Goal: Task Accomplishment & Management: Complete application form

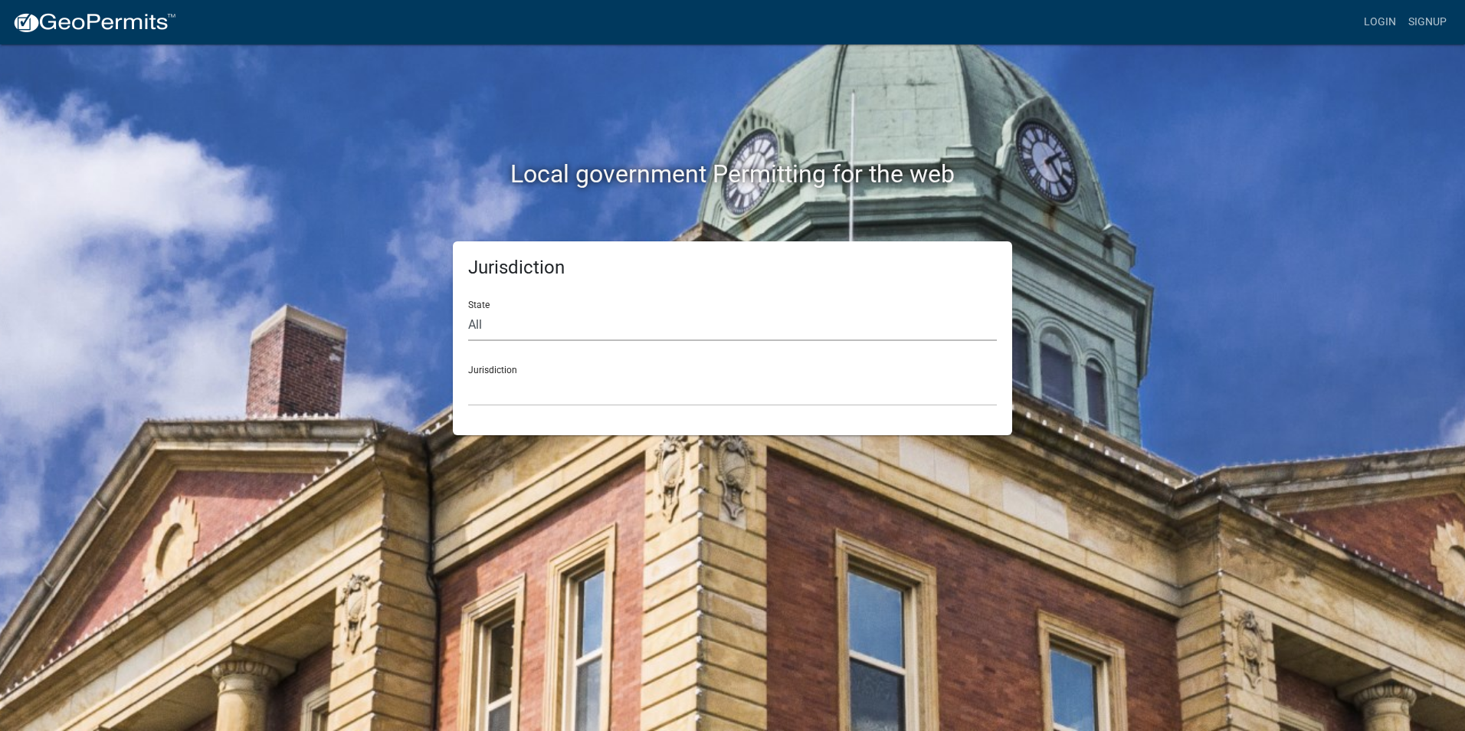
click at [518, 325] on select "All [US_STATE] [US_STATE] [US_STATE] [US_STATE] [US_STATE] [US_STATE] [US_STATE…" at bounding box center [732, 325] width 529 height 31
select select "[US_STATE]"
click at [468, 310] on select "All [US_STATE] [US_STATE] [US_STATE] [US_STATE] [US_STATE] [US_STATE] [US_STATE…" at bounding box center [732, 325] width 529 height 31
click at [506, 385] on select "[GEOGRAPHIC_DATA], [US_STATE] [GEOGRAPHIC_DATA], [US_STATE] [GEOGRAPHIC_DATA], …" at bounding box center [732, 390] width 529 height 31
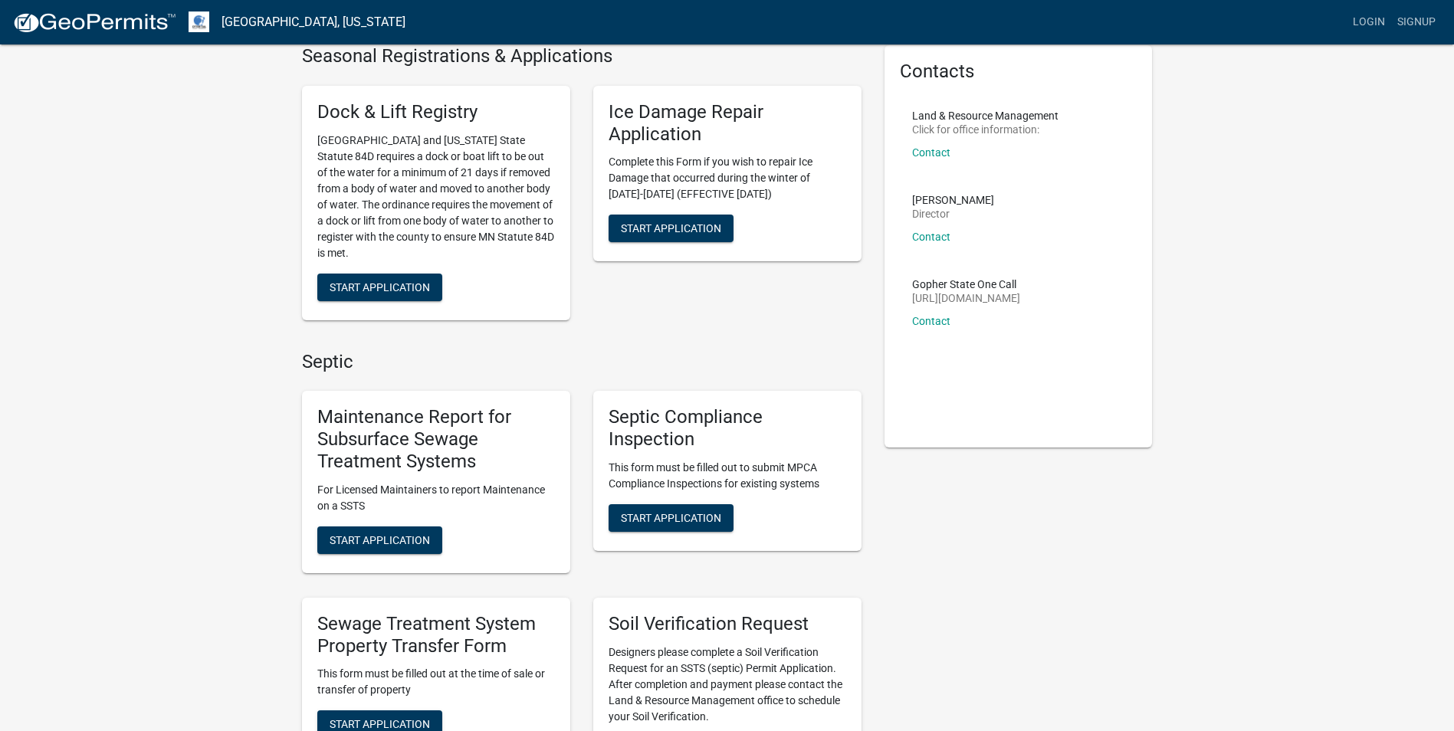
scroll to position [153, 0]
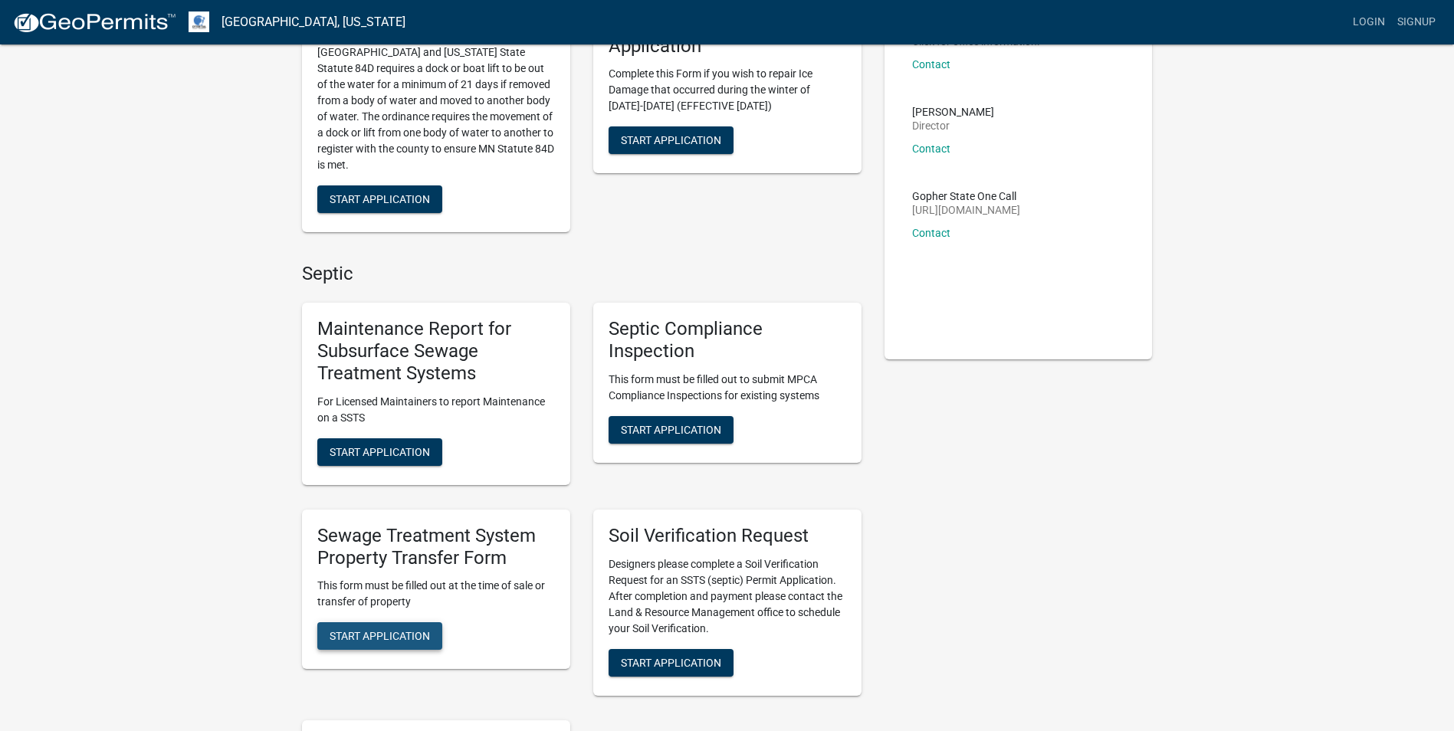
click at [396, 632] on span "Start Application" at bounding box center [380, 636] width 100 height 12
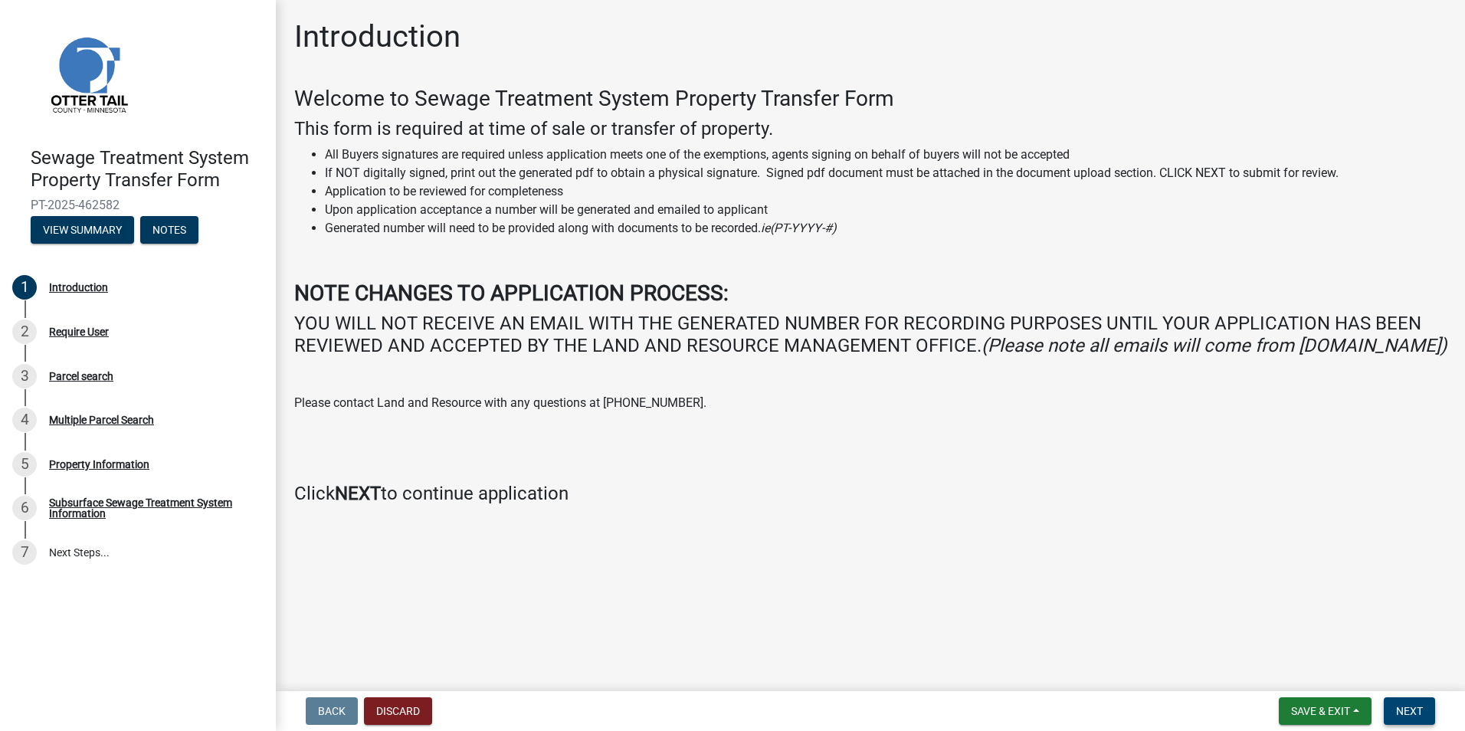
click at [1419, 708] on span "Next" at bounding box center [1410, 711] width 27 height 12
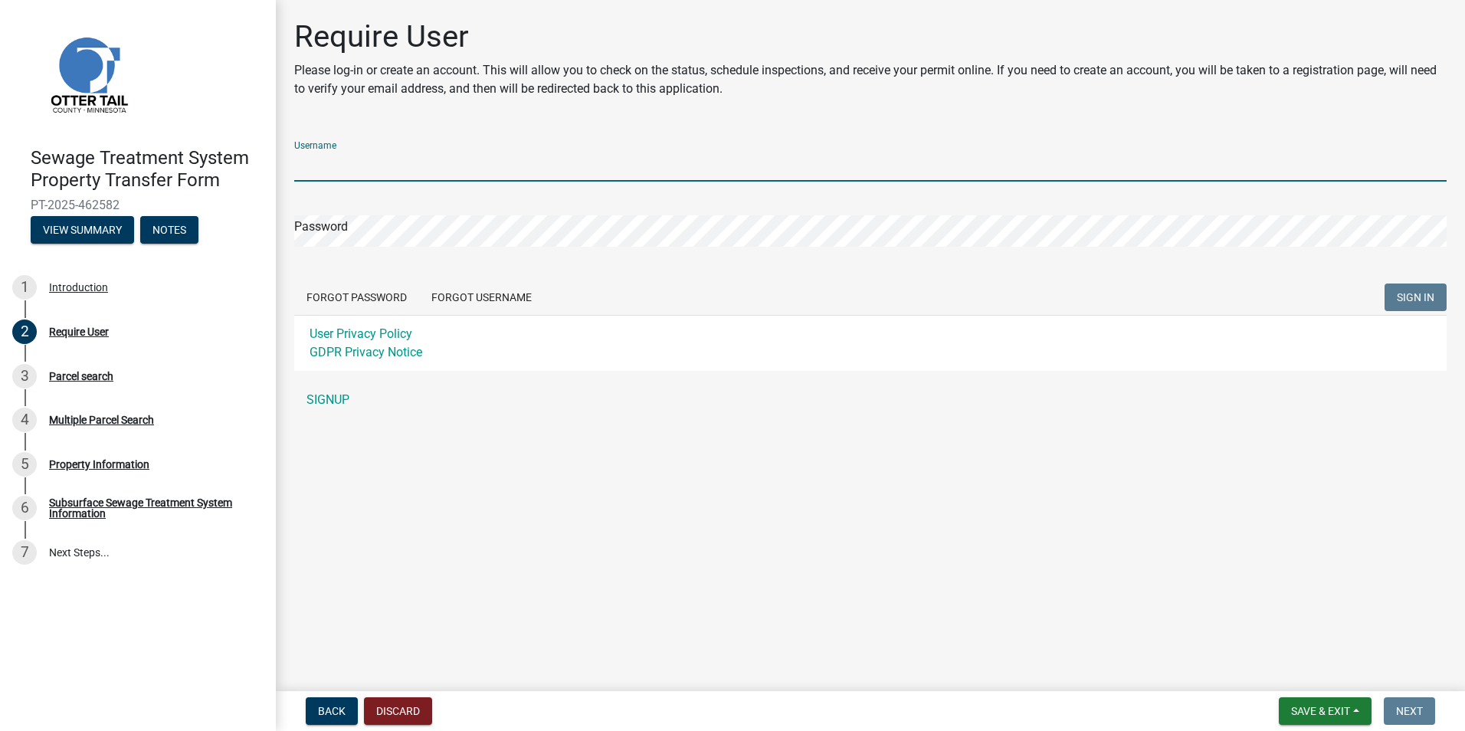
click at [370, 170] on input "Username" at bounding box center [870, 165] width 1153 height 31
type input "adq0529"
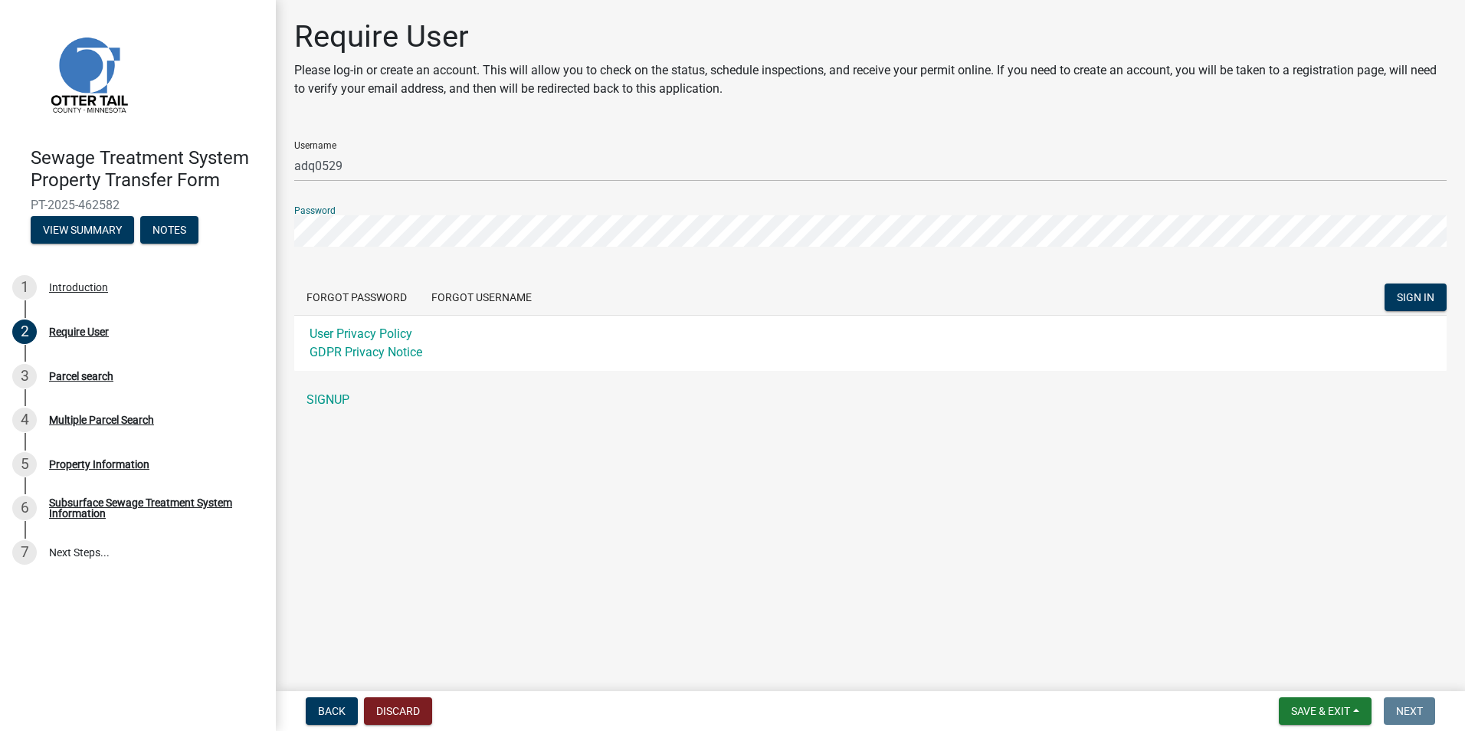
click at [1385, 284] on button "SIGN IN" at bounding box center [1416, 298] width 62 height 28
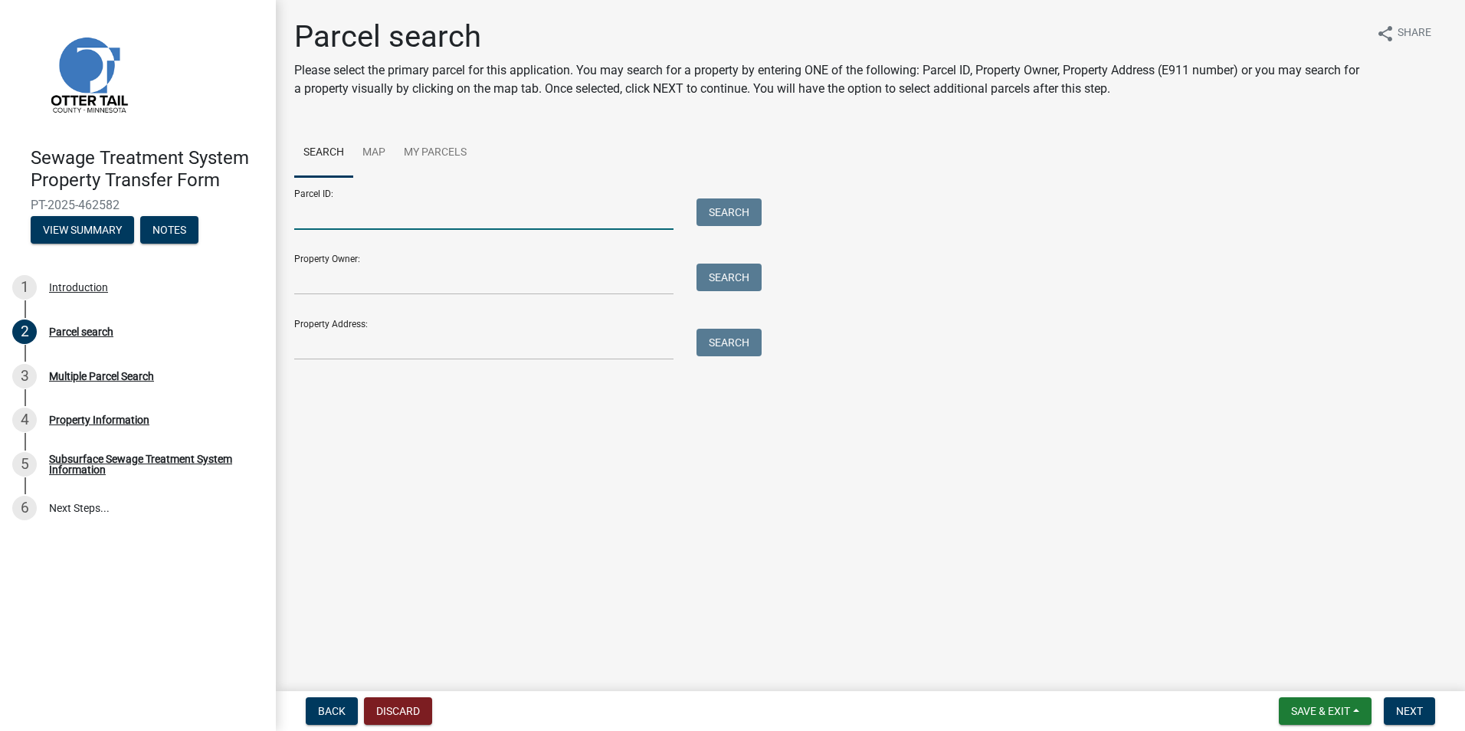
click at [312, 218] on input "Parcel ID:" at bounding box center [483, 214] width 379 height 31
type input "67000990125002"
click at [733, 212] on button "Search" at bounding box center [729, 213] width 65 height 28
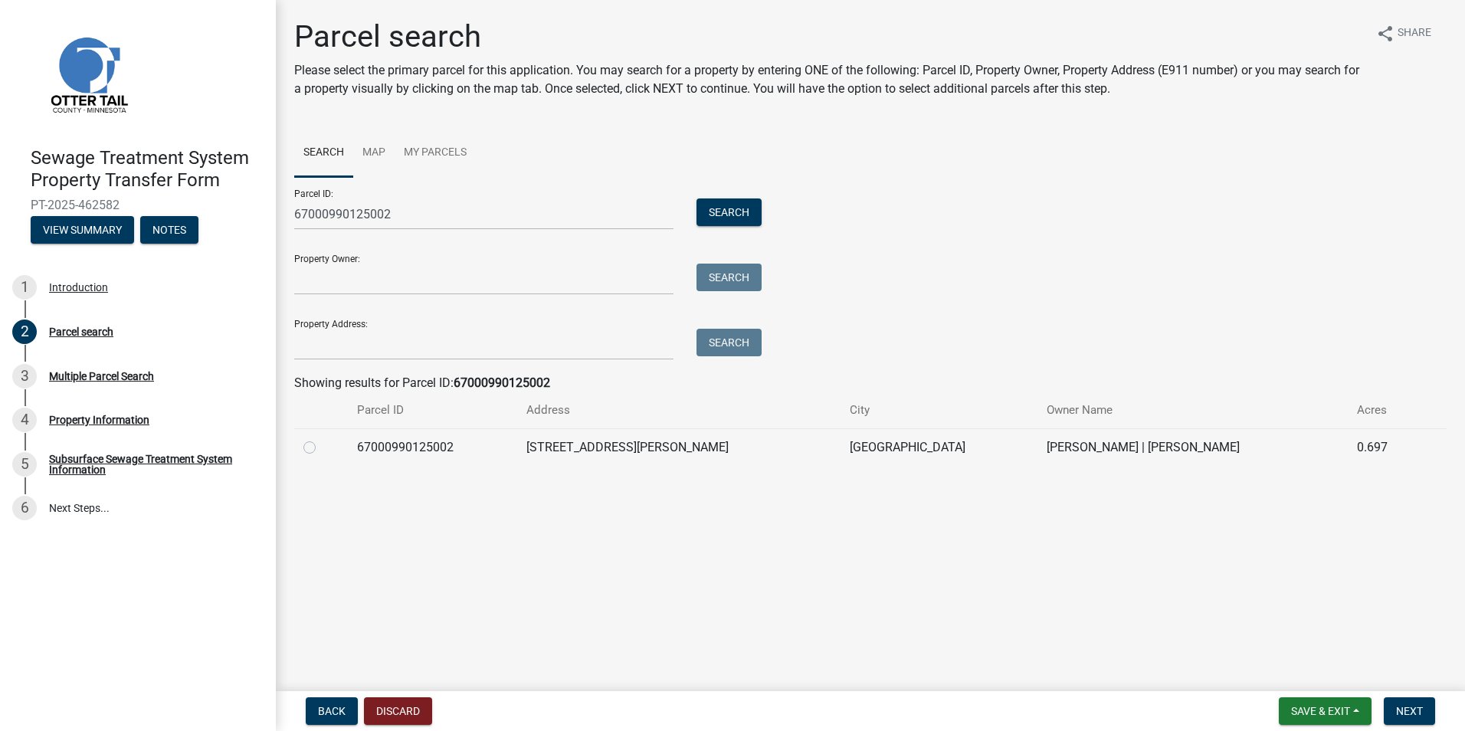
click at [322, 438] on label at bounding box center [322, 438] width 0 height 0
click at [322, 447] on input "radio" at bounding box center [327, 443] width 10 height 10
radio input "true"
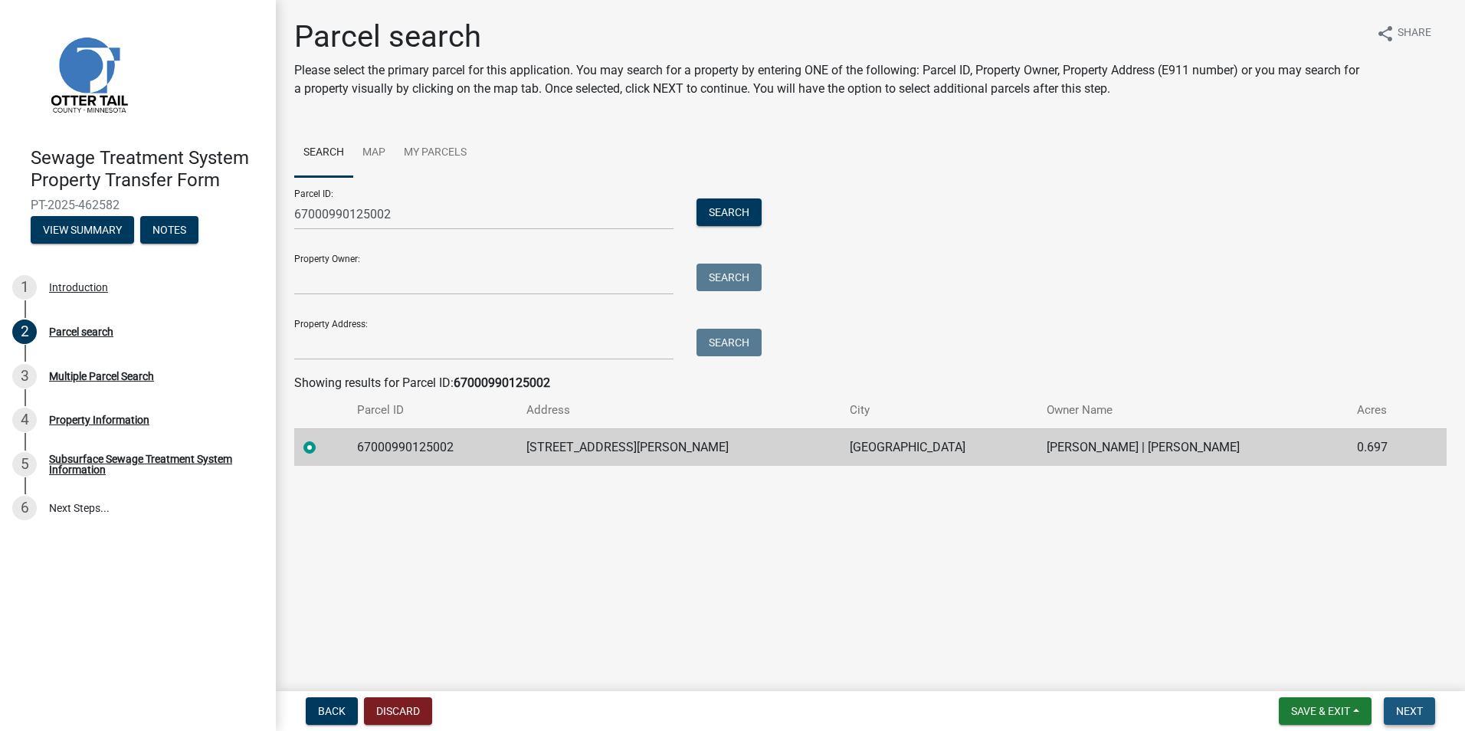
click at [1424, 707] on button "Next" at bounding box center [1409, 711] width 51 height 28
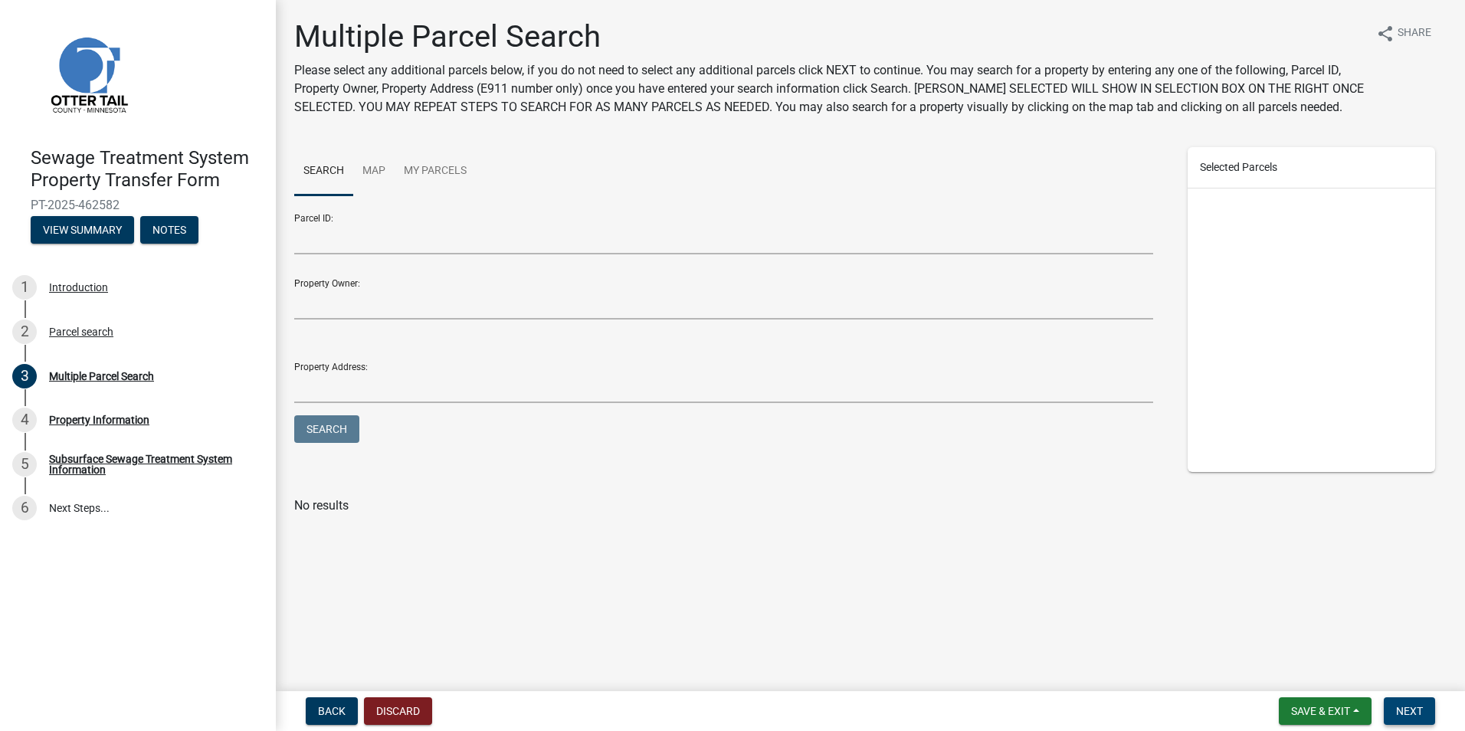
click at [1417, 711] on span "Next" at bounding box center [1410, 711] width 27 height 12
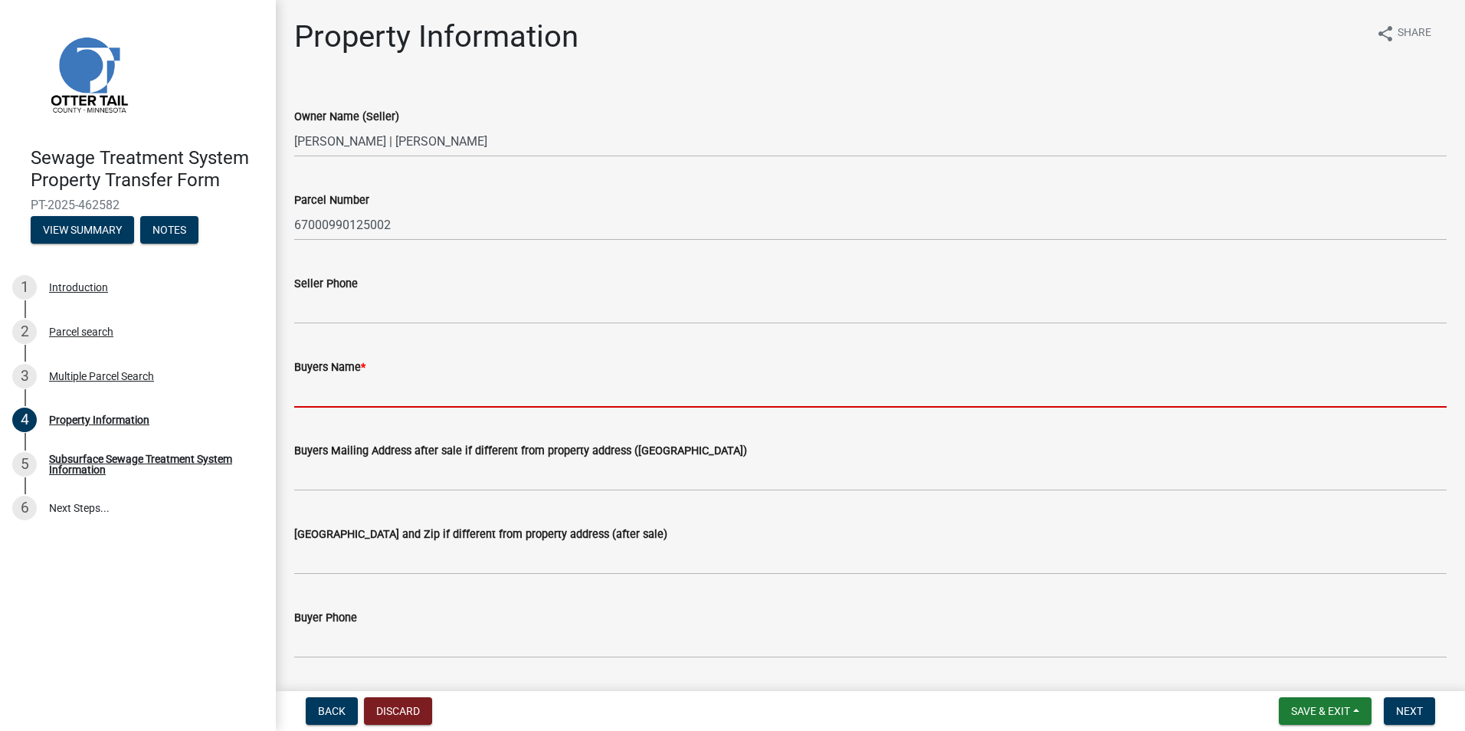
click at [327, 393] on input "Buyers Name *" at bounding box center [870, 391] width 1153 height 31
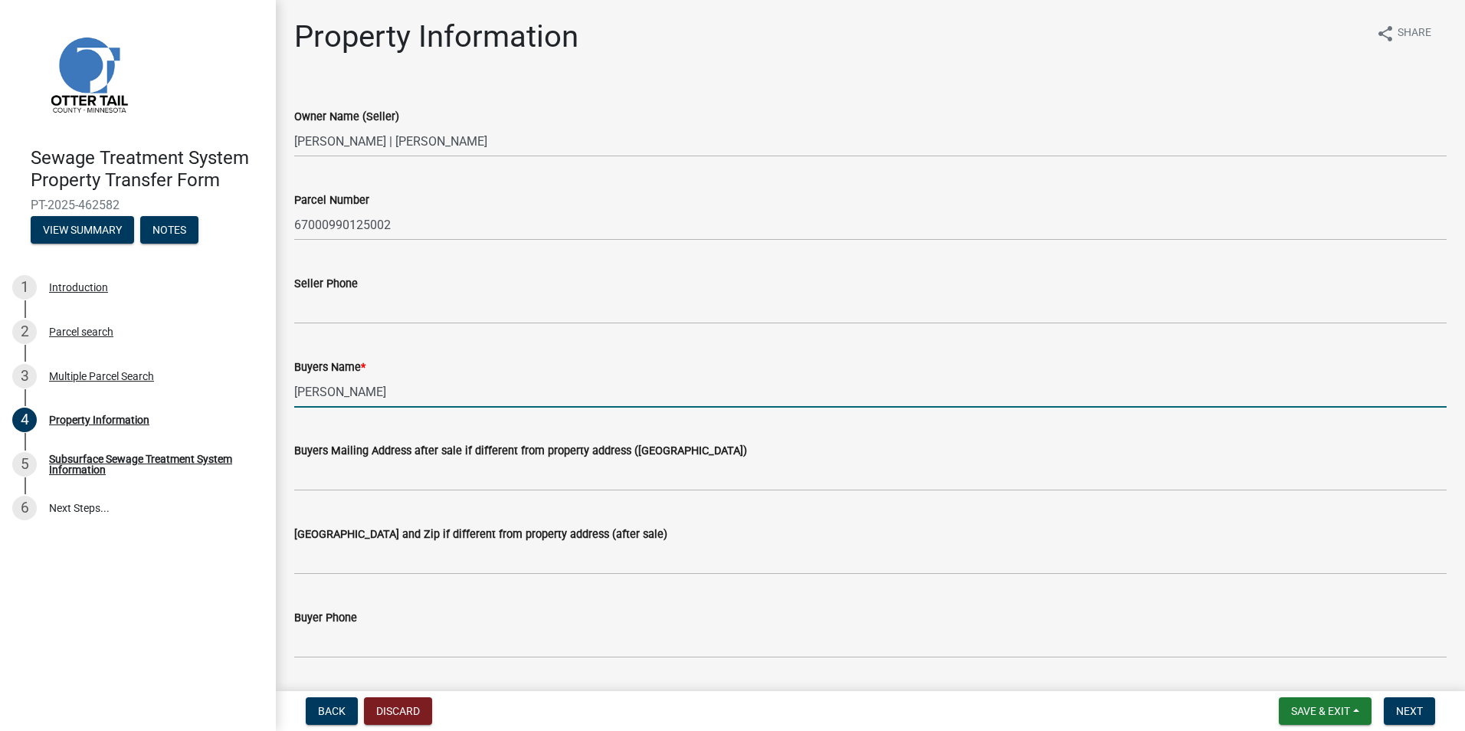
type input "[PERSON_NAME]"
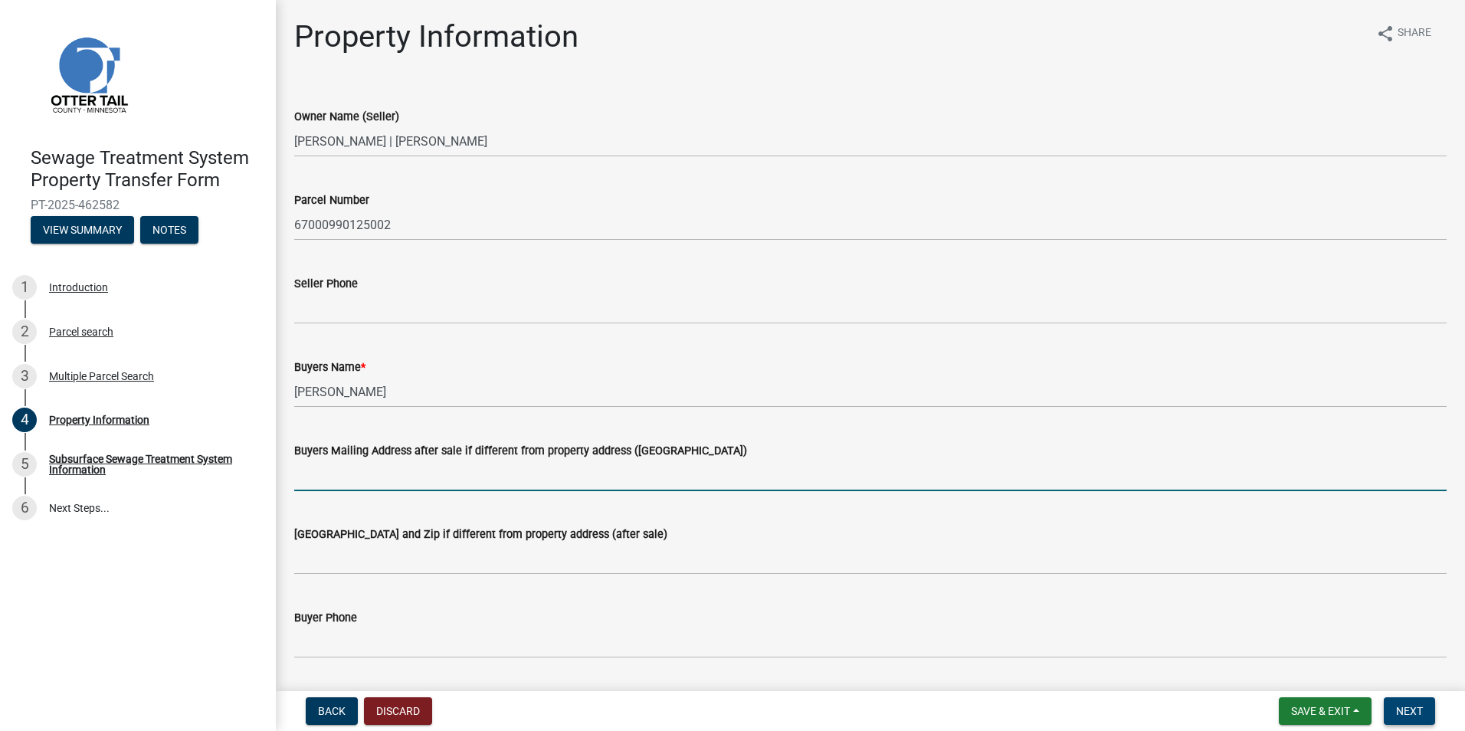
click at [1425, 715] on button "Next" at bounding box center [1409, 711] width 51 height 28
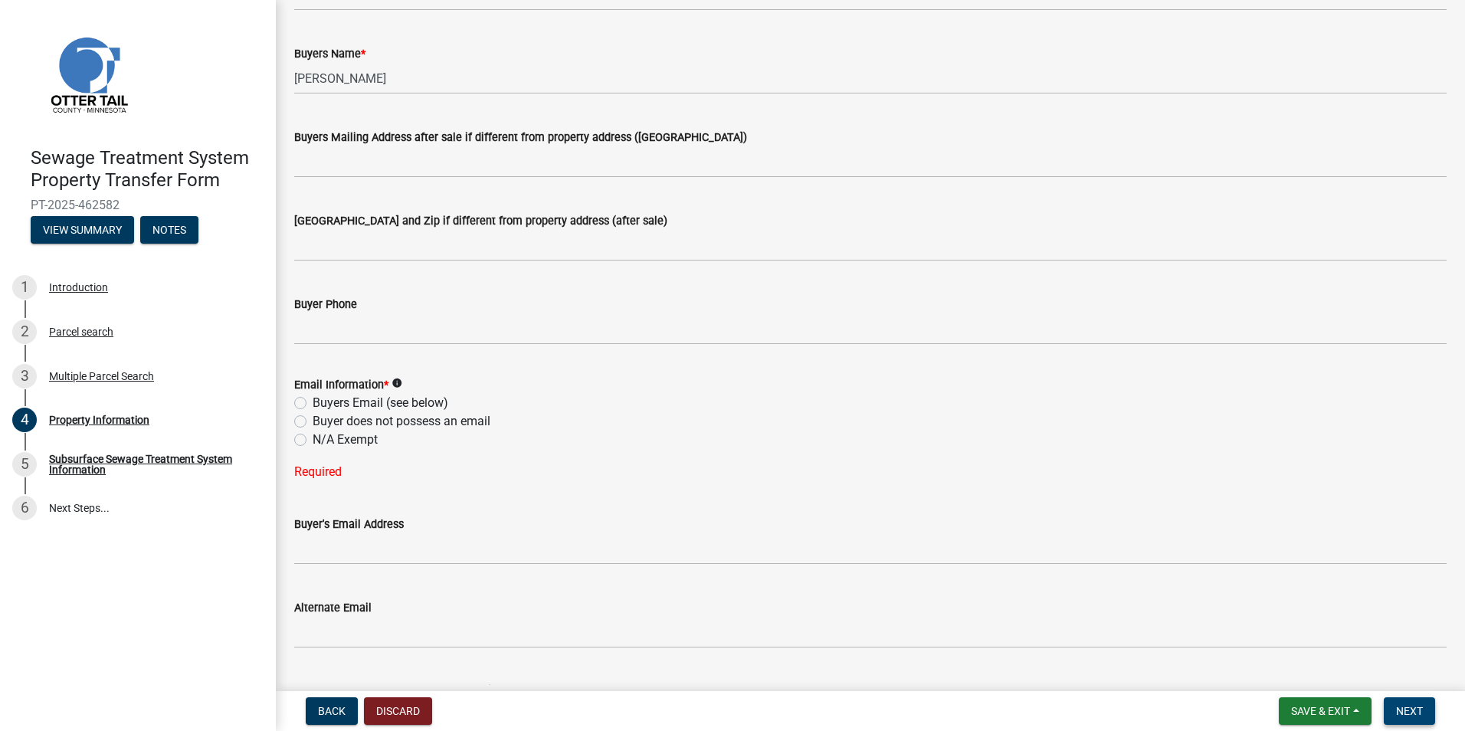
scroll to position [383, 0]
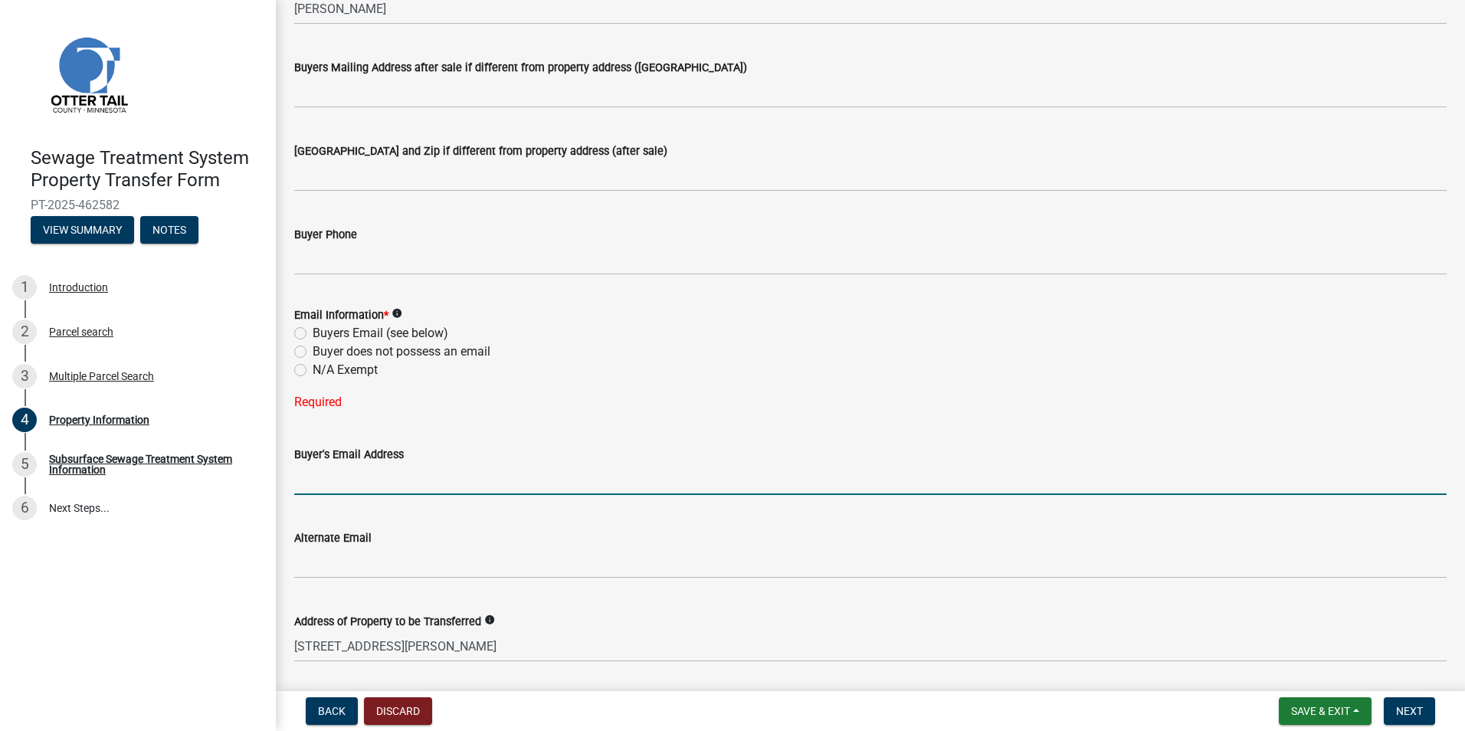
click at [357, 472] on input "Buyer's Email Address" at bounding box center [870, 479] width 1153 height 31
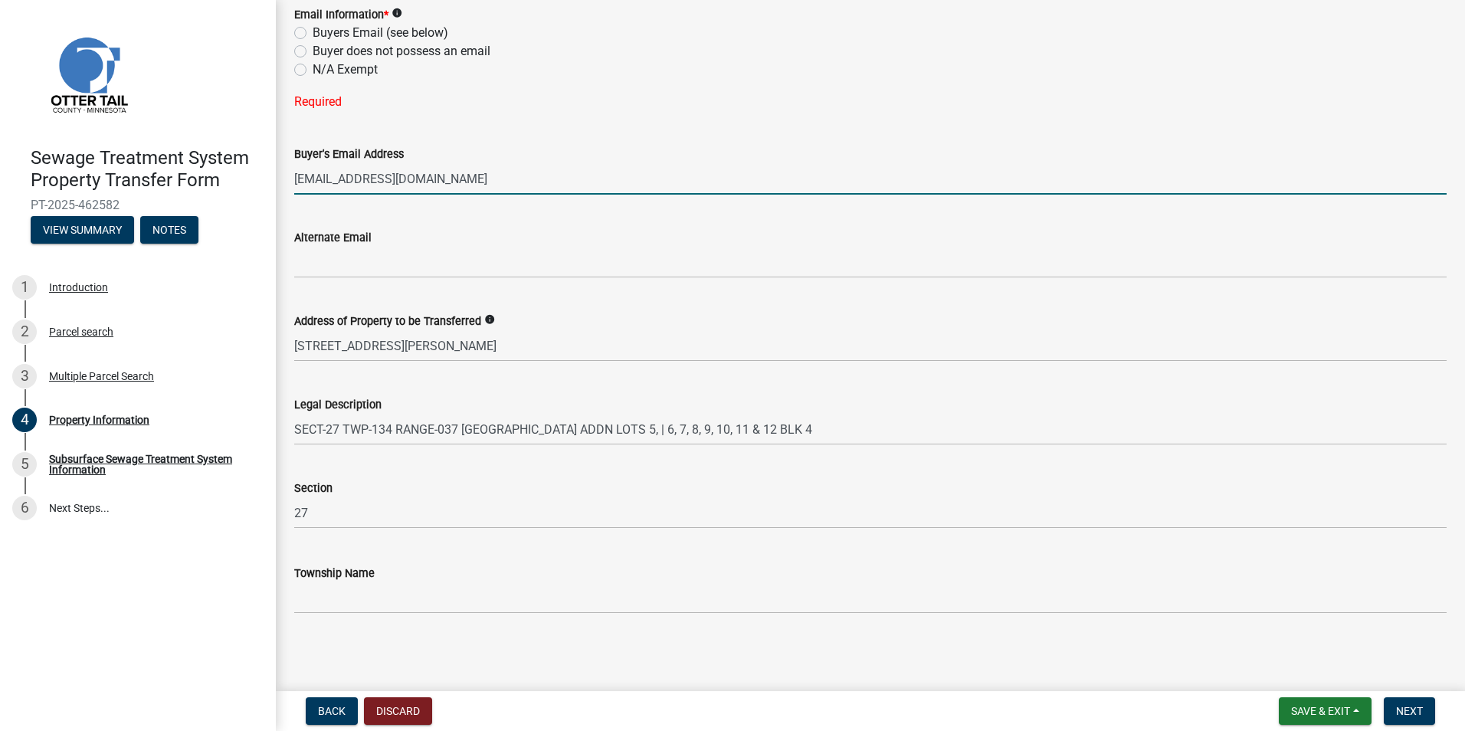
scroll to position [684, 0]
type input "[EMAIL_ADDRESS][DOMAIN_NAME]"
click at [1416, 711] on span "Next" at bounding box center [1410, 711] width 27 height 12
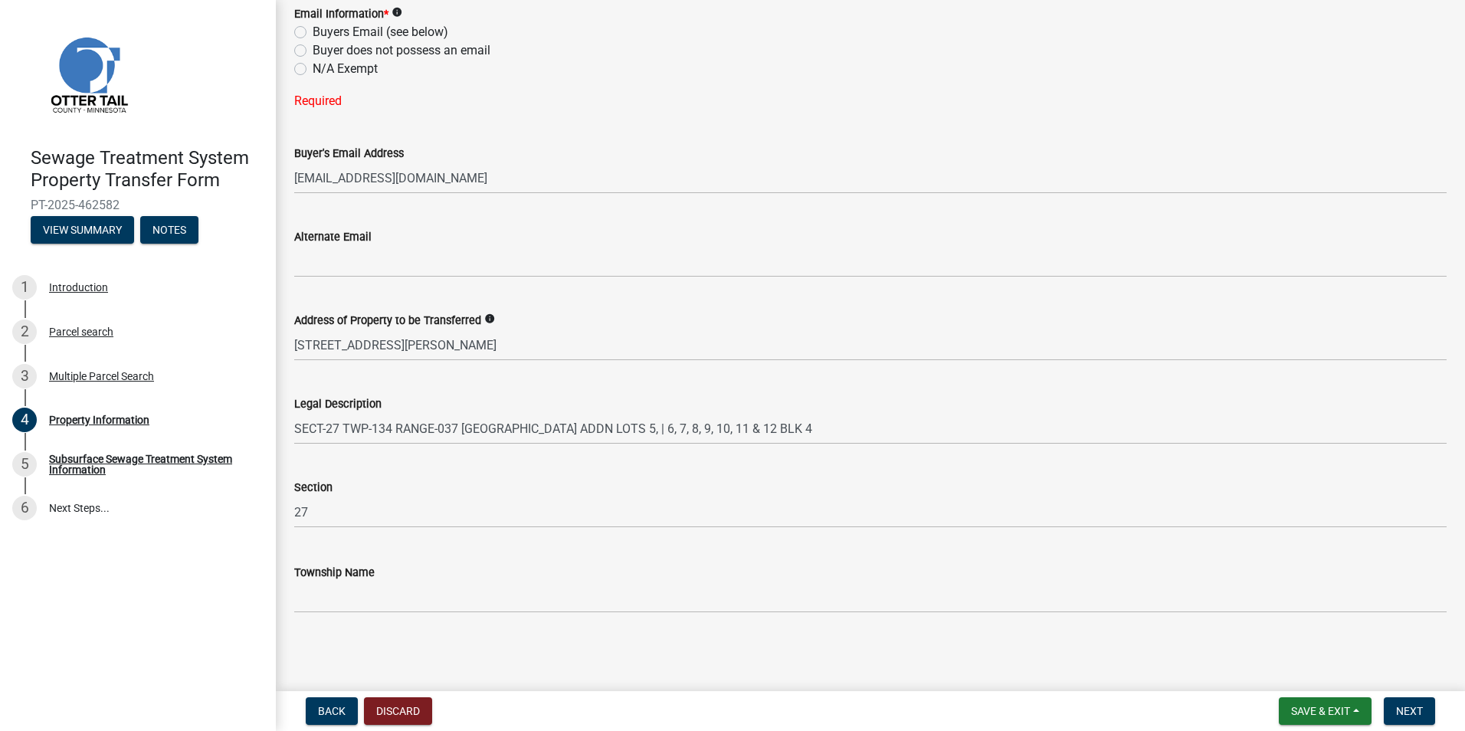
click at [313, 31] on label "Buyers Email (see below)" at bounding box center [381, 32] width 136 height 18
click at [313, 31] on input "Buyers Email (see below)" at bounding box center [318, 28] width 10 height 10
radio input "true"
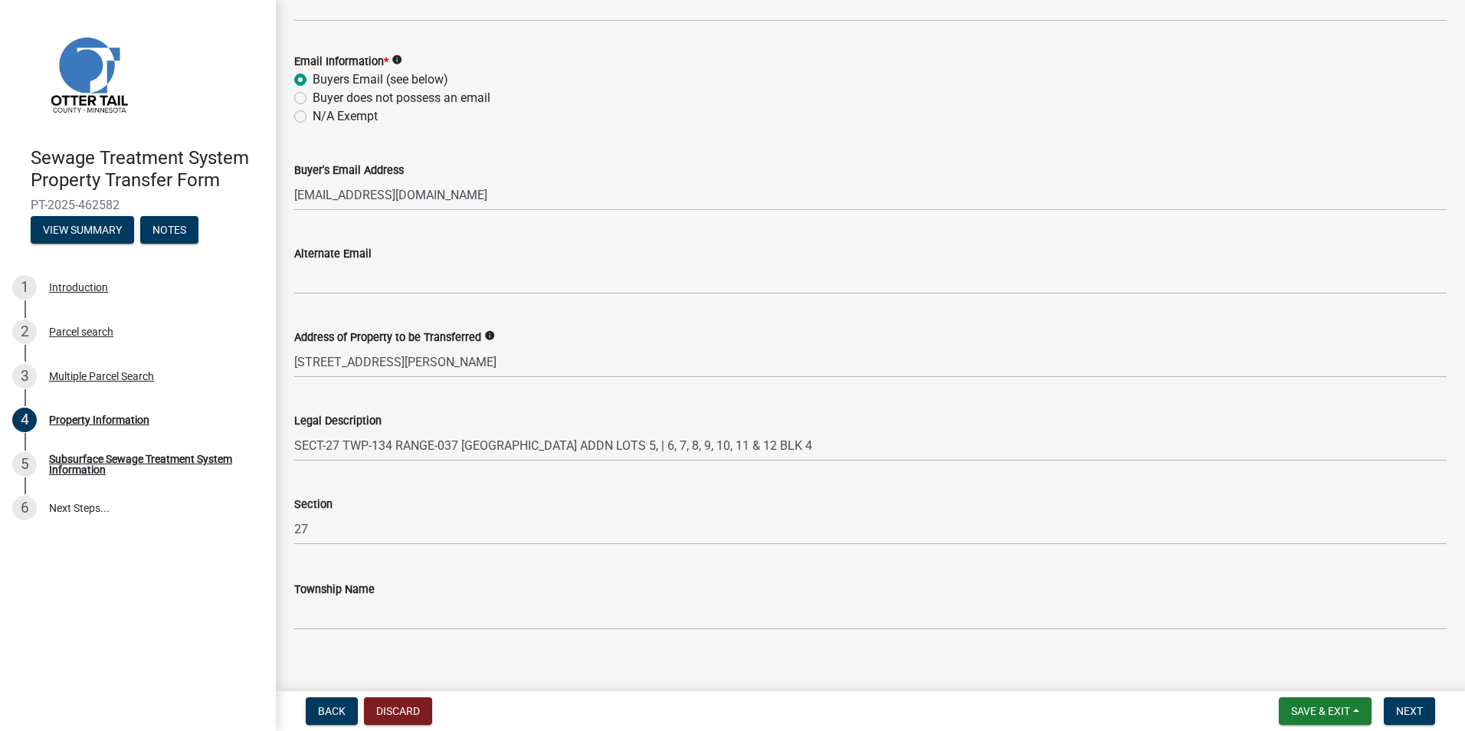
scroll to position [654, 0]
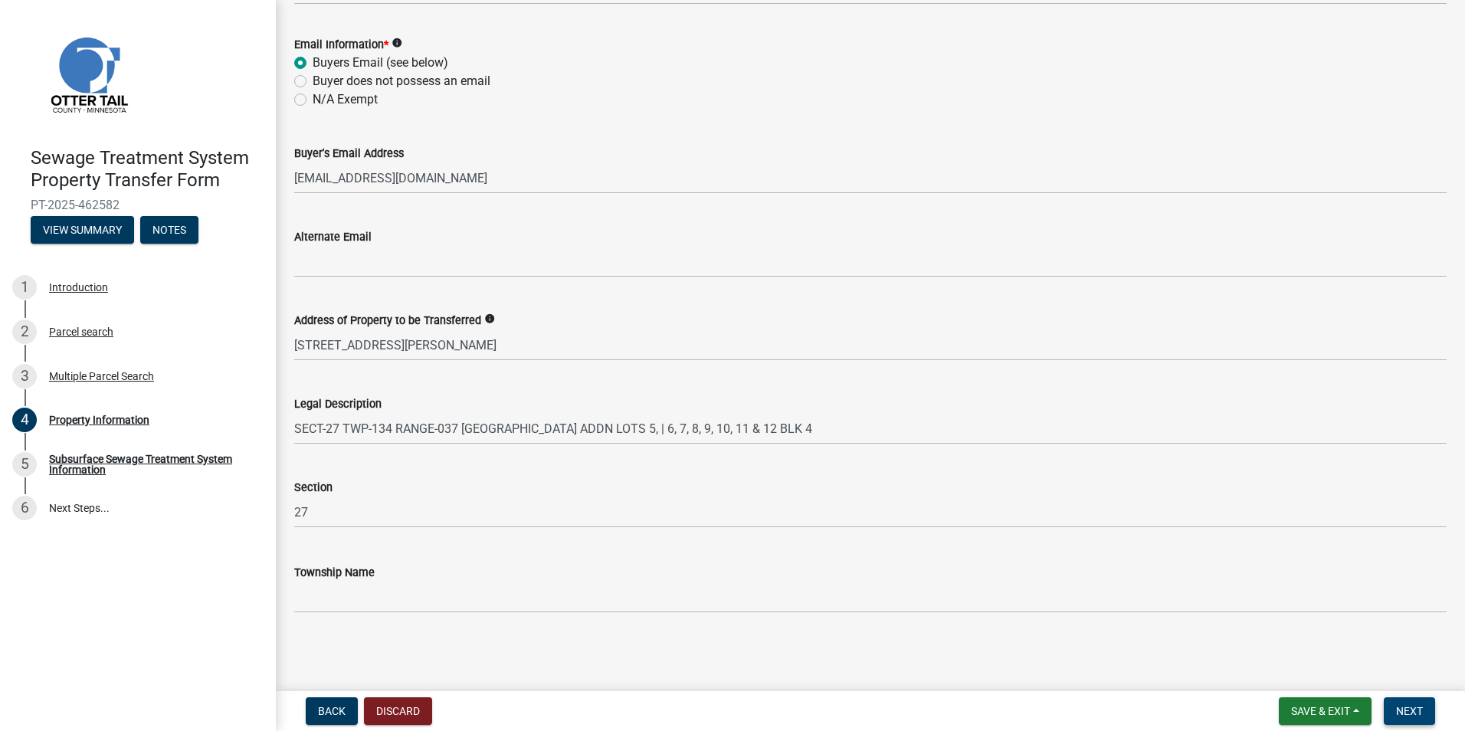
click at [1428, 717] on button "Next" at bounding box center [1409, 711] width 51 height 28
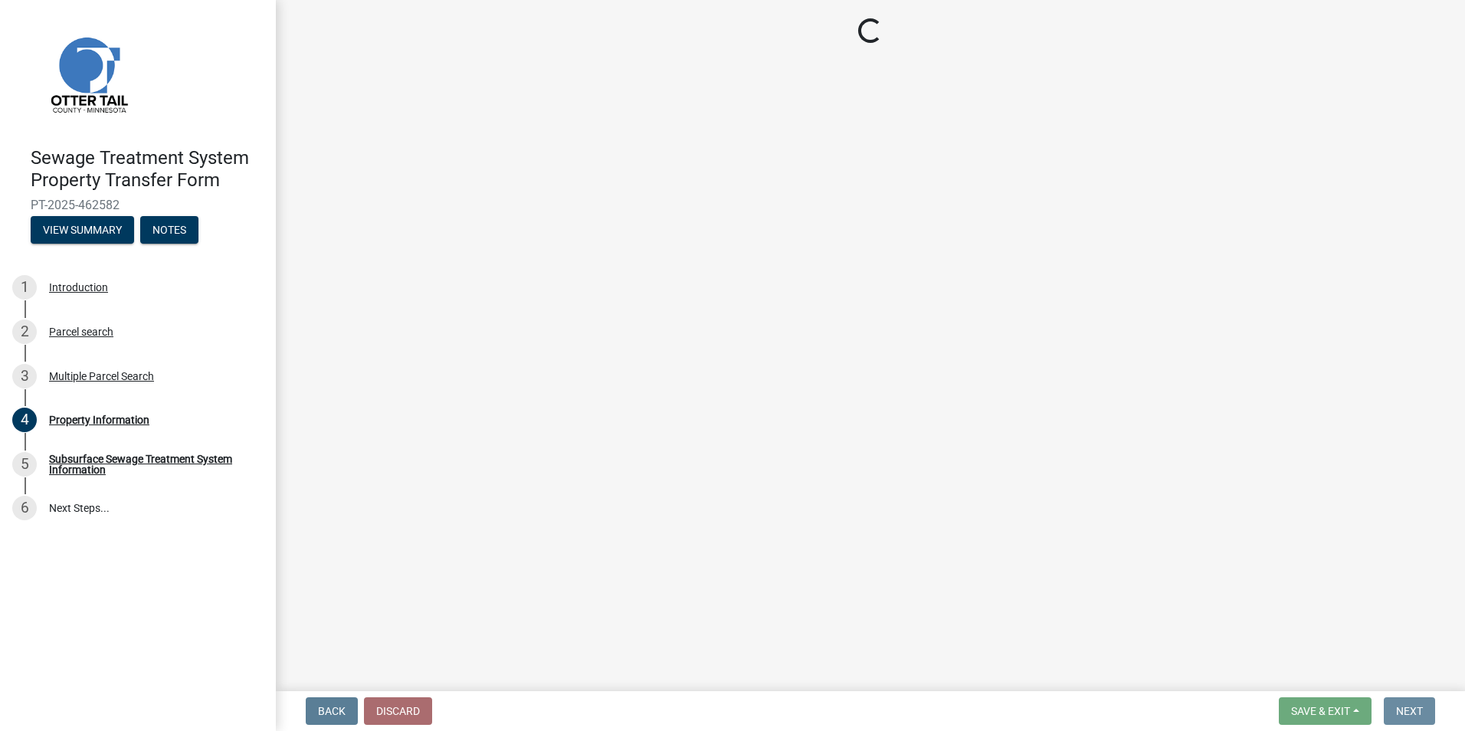
scroll to position [0, 0]
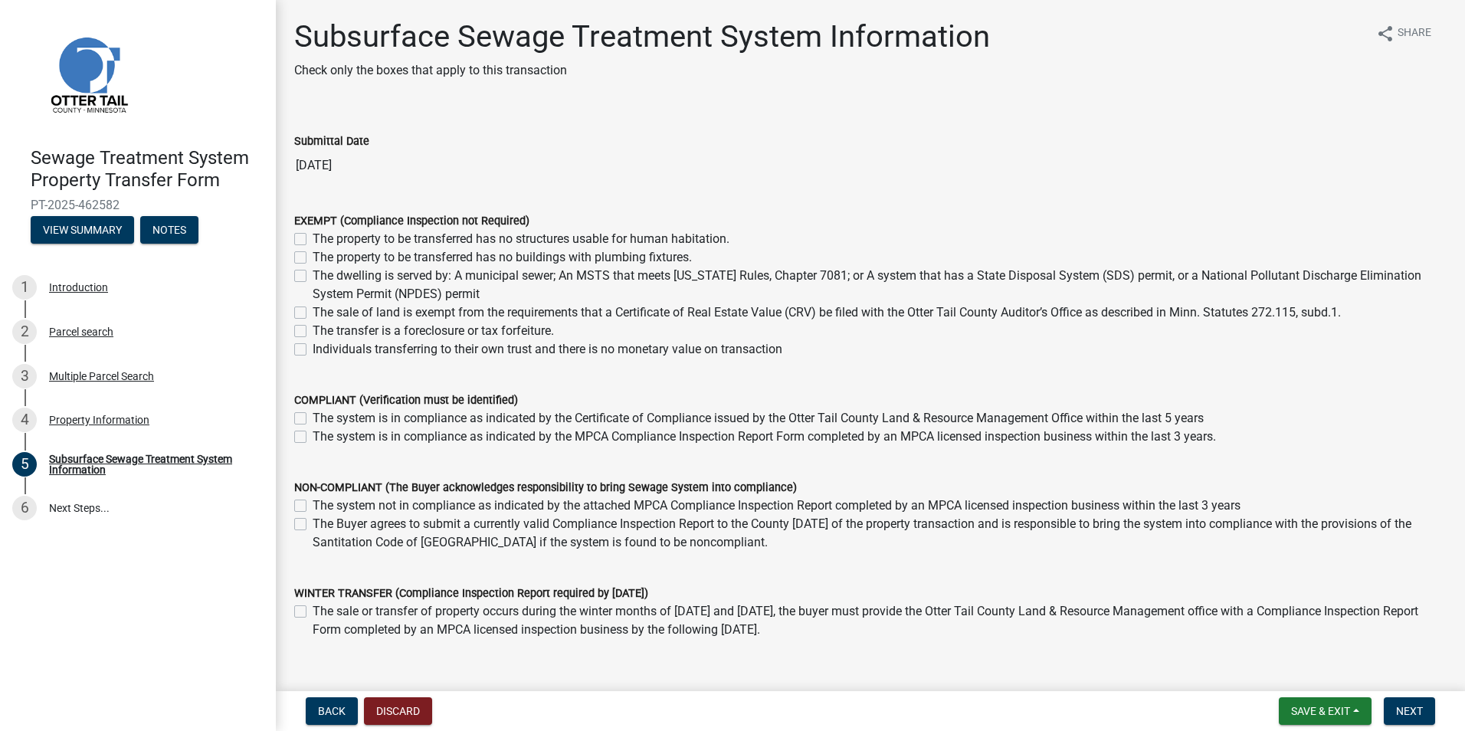
click at [313, 312] on label "The sale of land is exempt from the requirements that a Certificate of Real Est…" at bounding box center [827, 313] width 1029 height 18
click at [313, 312] on input "The sale of land is exempt from the requirements that a Certificate of Real Est…" at bounding box center [318, 309] width 10 height 10
checkbox input "true"
checkbox input "false"
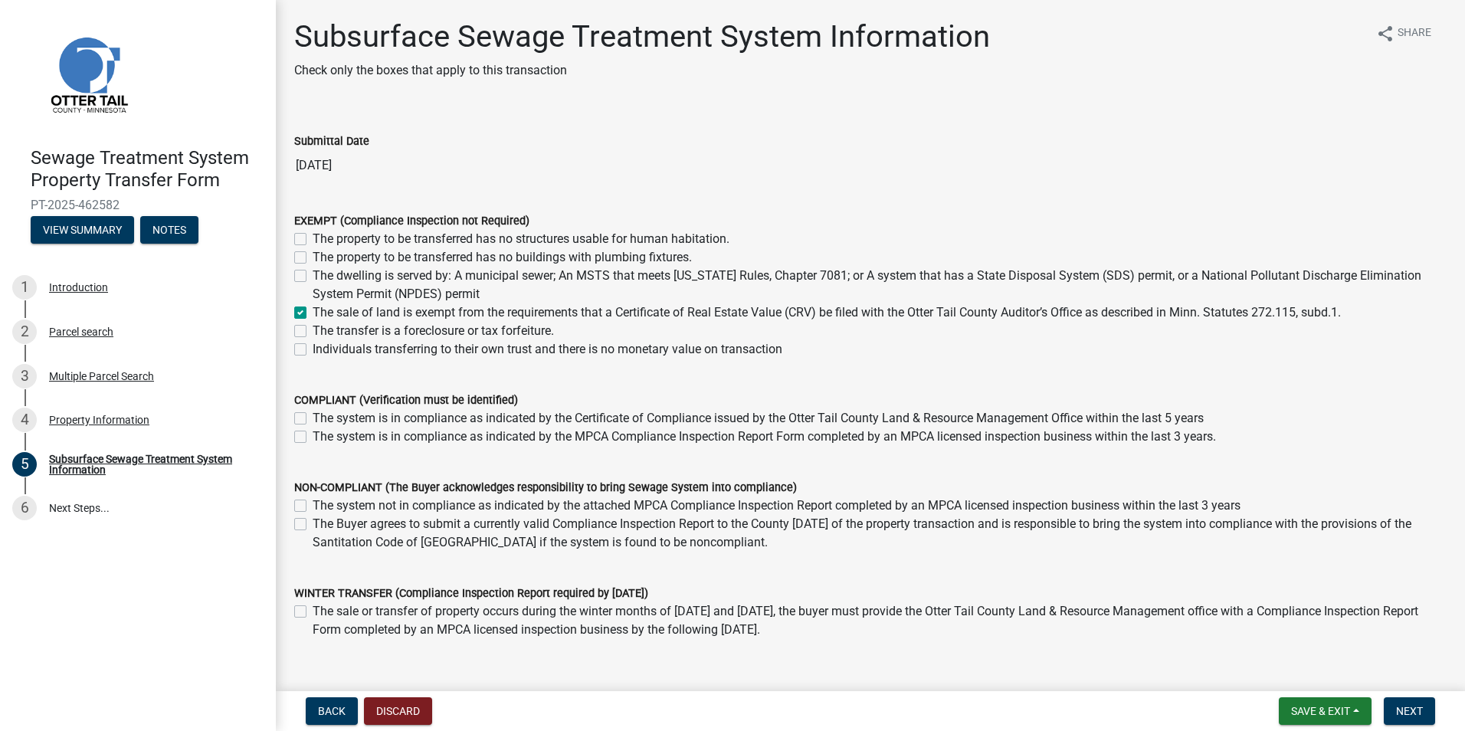
checkbox input "false"
checkbox input "true"
checkbox input "false"
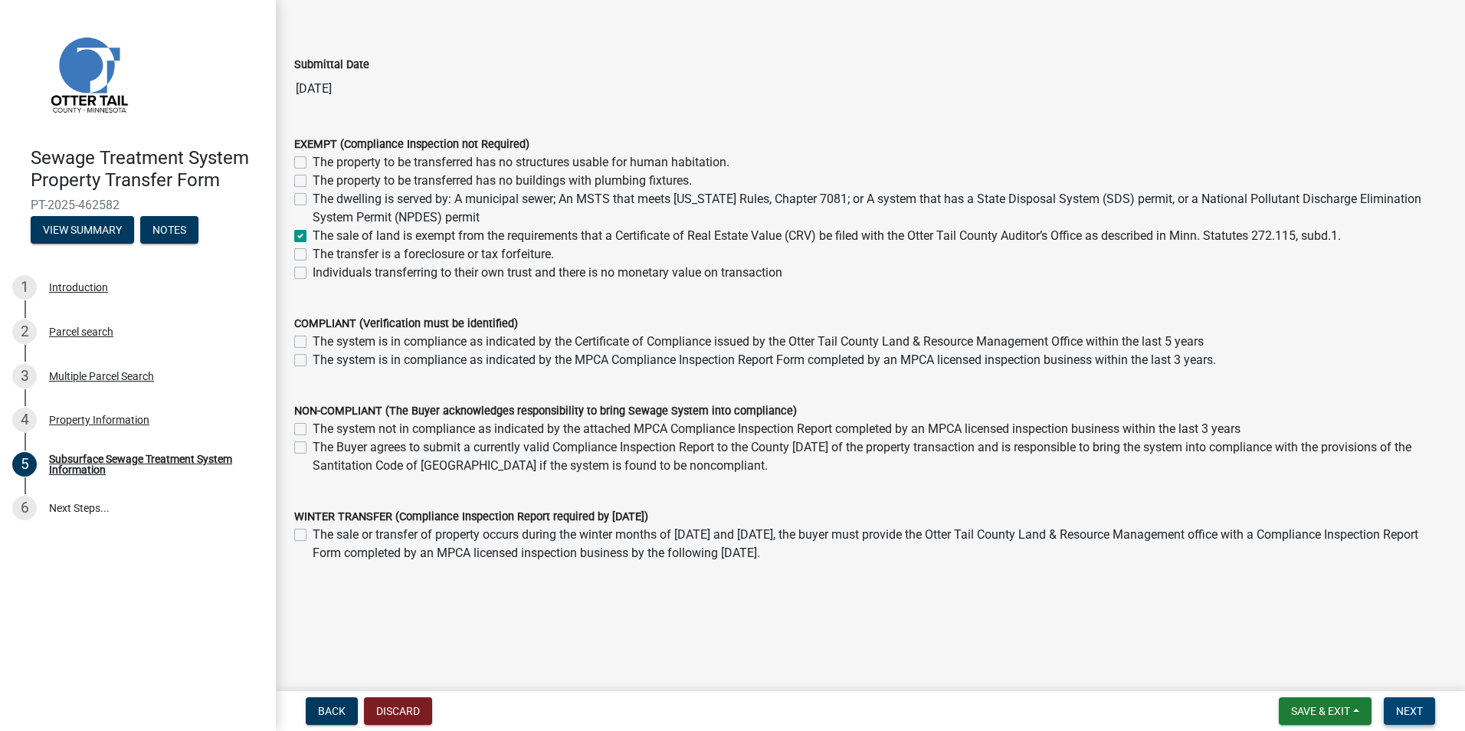
click at [1406, 717] on span "Next" at bounding box center [1410, 711] width 27 height 12
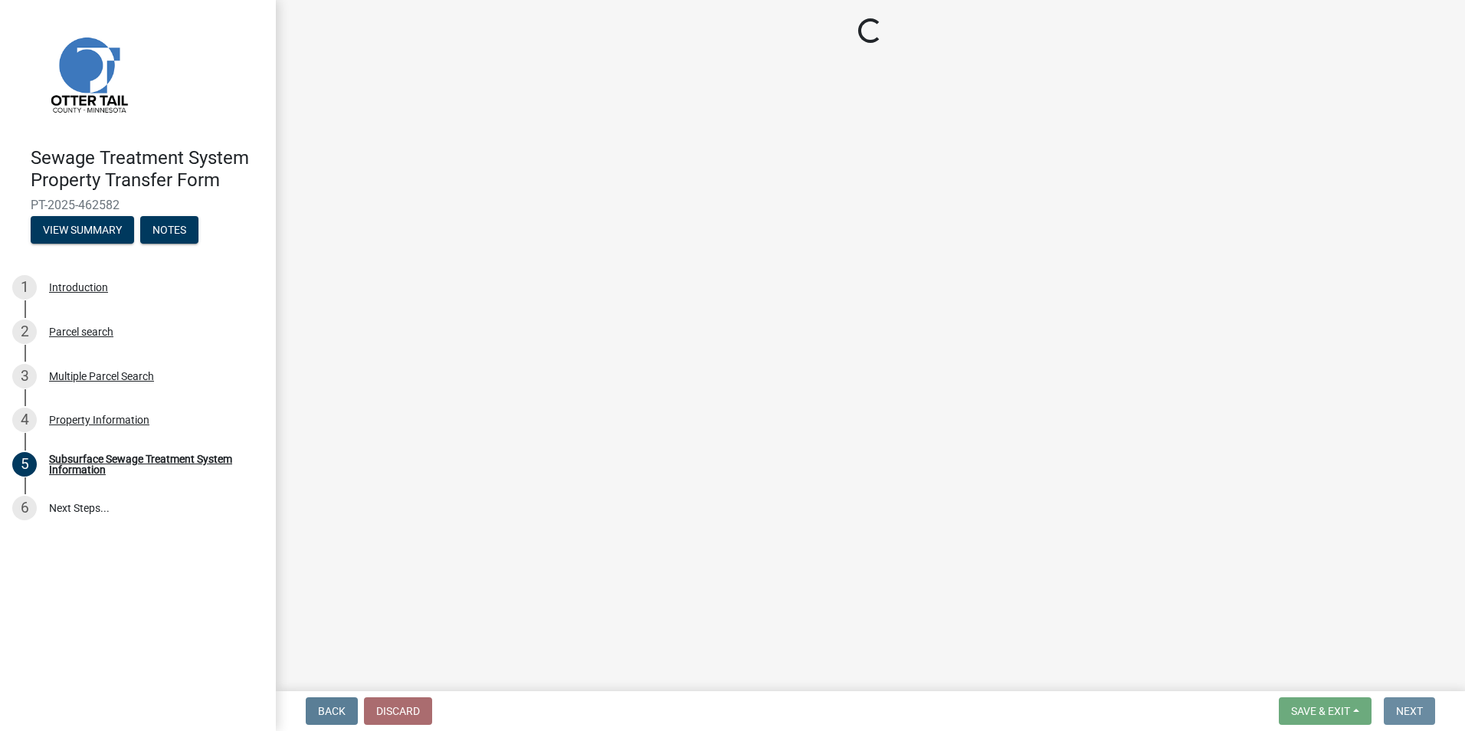
scroll to position [0, 0]
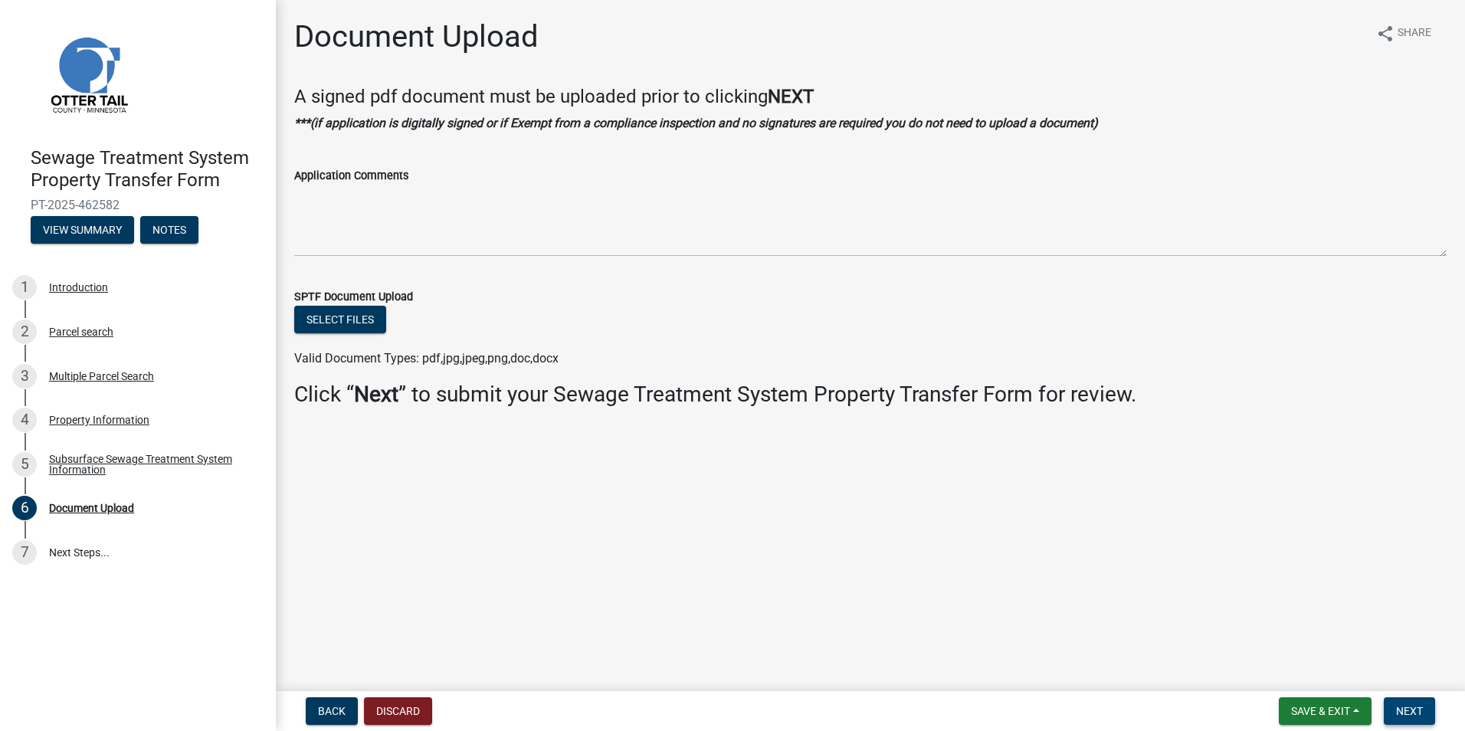
click at [1414, 707] on span "Next" at bounding box center [1410, 711] width 27 height 12
